Goal: Information Seeking & Learning: Understand process/instructions

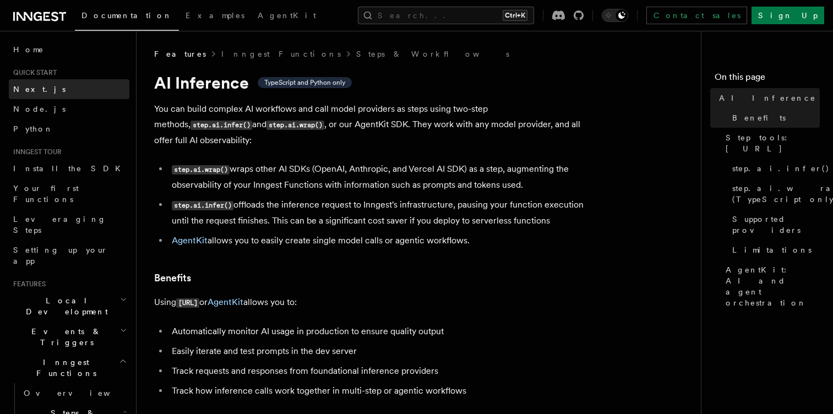
click at [28, 94] on span "Next.js" at bounding box center [39, 89] width 52 height 11
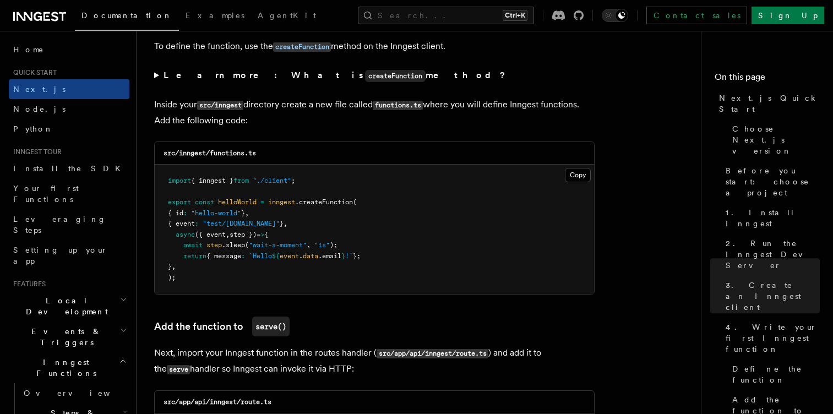
scroll to position [1918, 0]
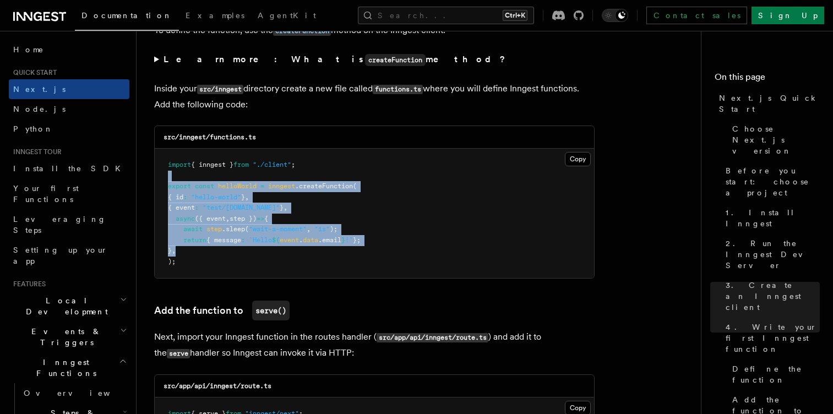
drag, startPoint x: 181, startPoint y: 180, endPoint x: 232, endPoint y: 250, distance: 86.7
click at [232, 250] on pre "import { inngest } from "./client" ; export const helloWorld = inngest .createF…" at bounding box center [374, 213] width 439 height 129
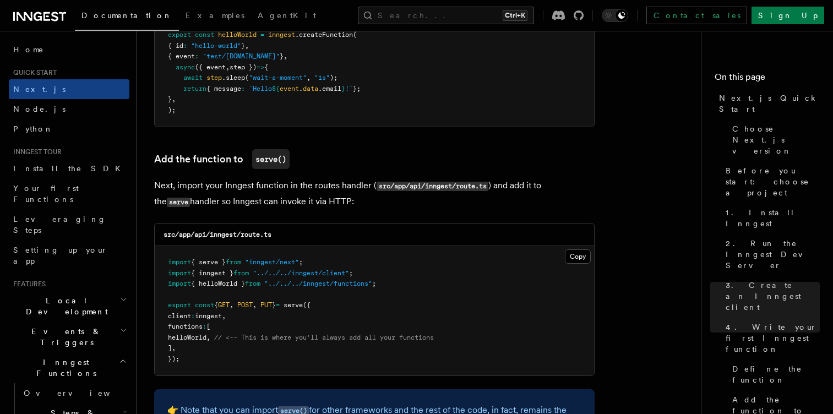
scroll to position [2170, 0]
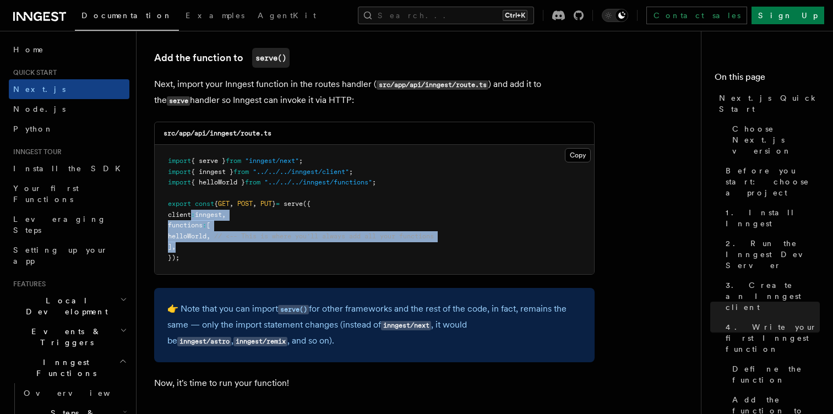
drag, startPoint x: 191, startPoint y: 214, endPoint x: 221, endPoint y: 260, distance: 55.3
click at [221, 260] on pre "import { serve } from "inngest/next" ; import { inngest } from "../../../innges…" at bounding box center [374, 209] width 439 height 129
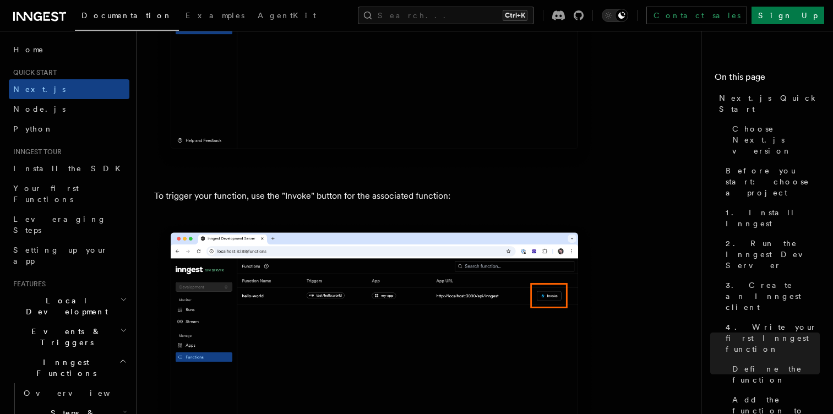
scroll to position [2841, 0]
